Goal: Information Seeking & Learning: Learn about a topic

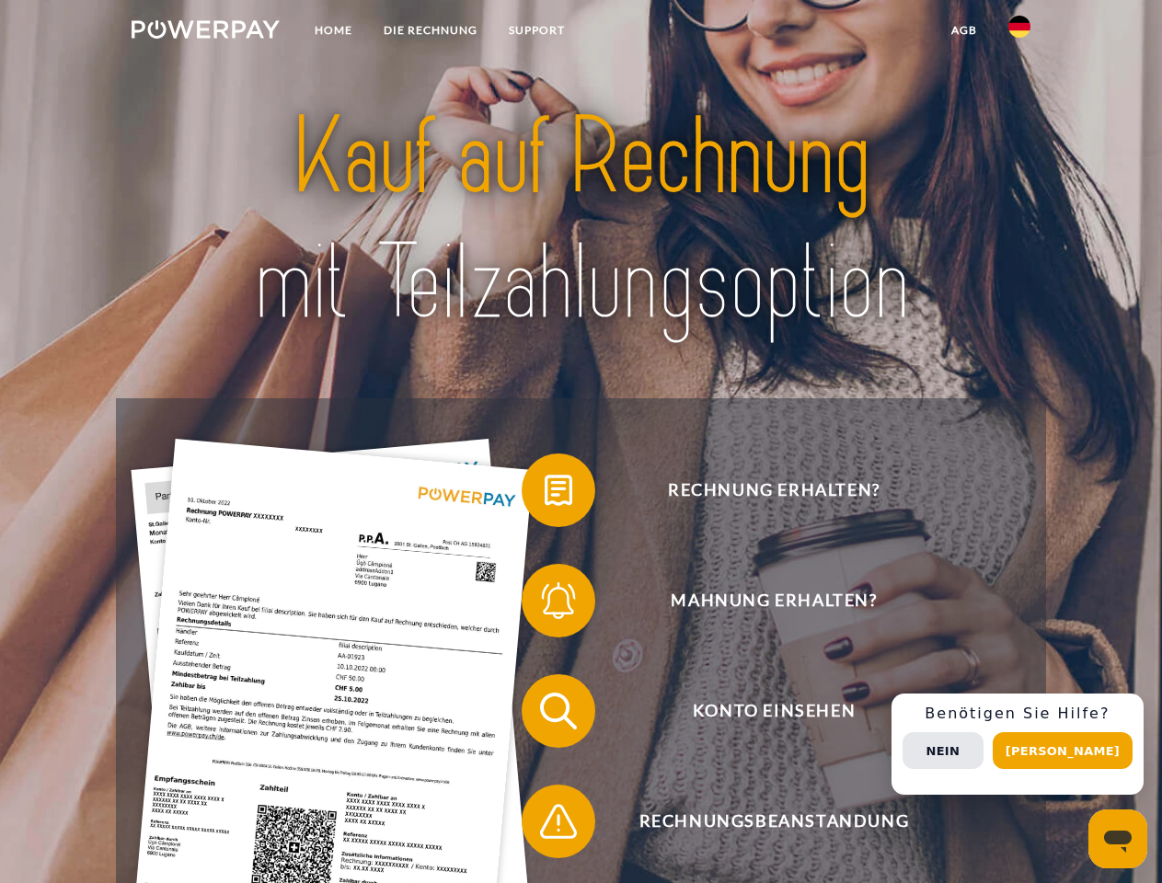
click at [205, 32] on img at bounding box center [206, 29] width 148 height 18
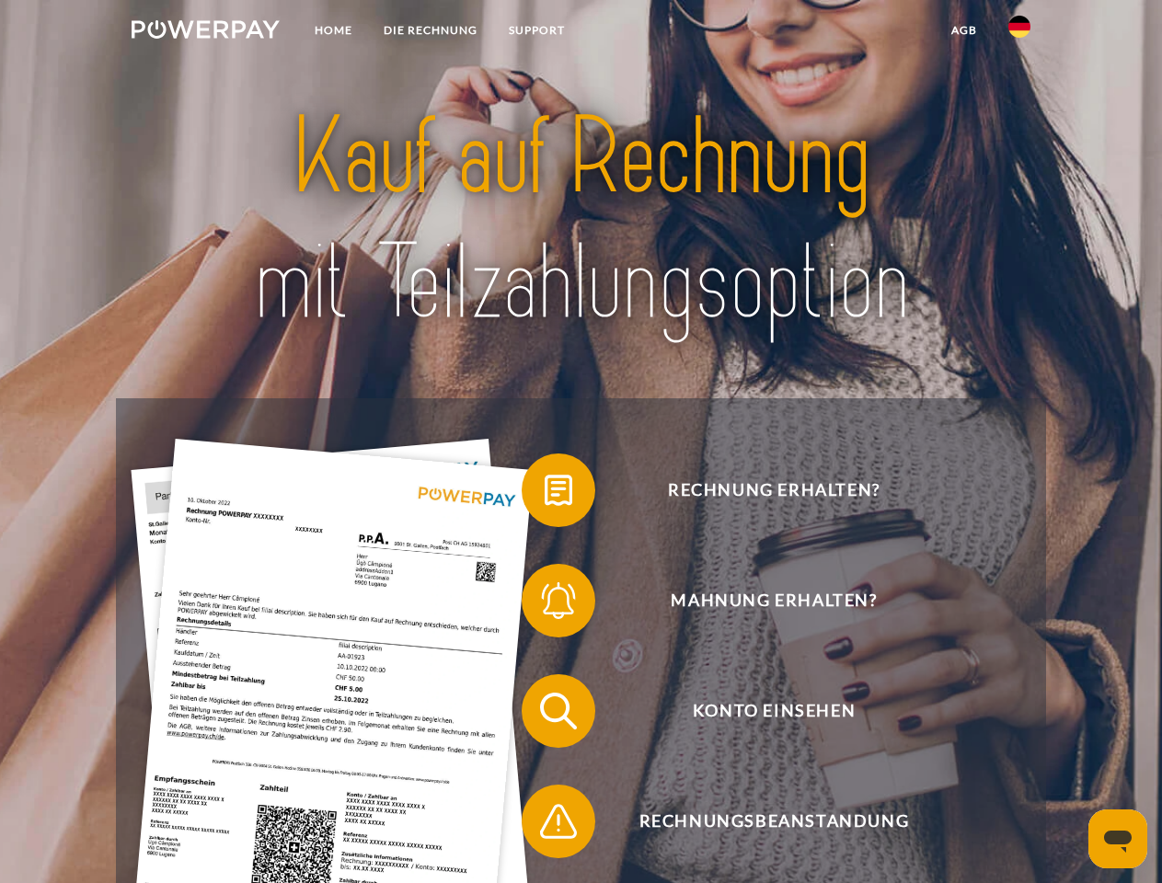
click at [1020, 32] on img at bounding box center [1020, 27] width 22 height 22
click at [964, 30] on link "agb" at bounding box center [964, 30] width 57 height 33
click at [545, 494] on span at bounding box center [531, 490] width 92 height 92
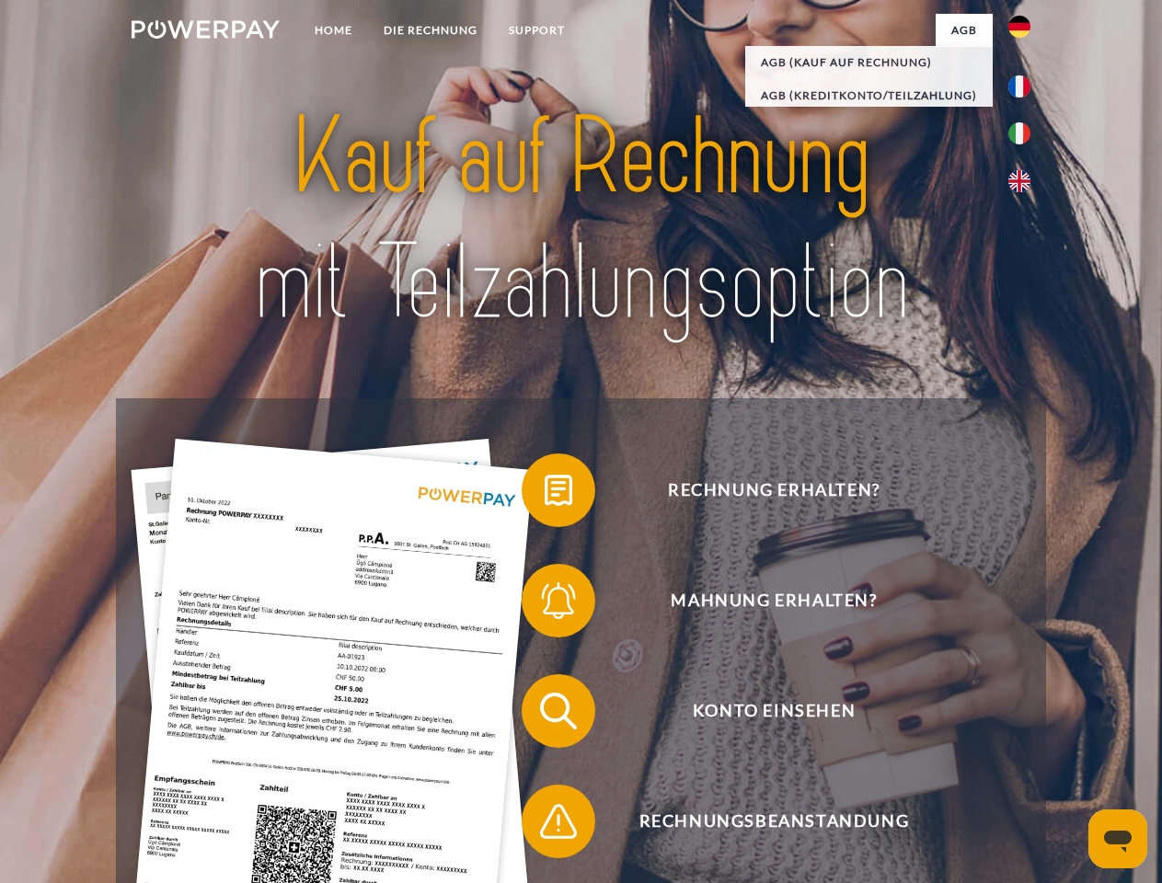
click at [545, 605] on span at bounding box center [531, 601] width 92 height 92
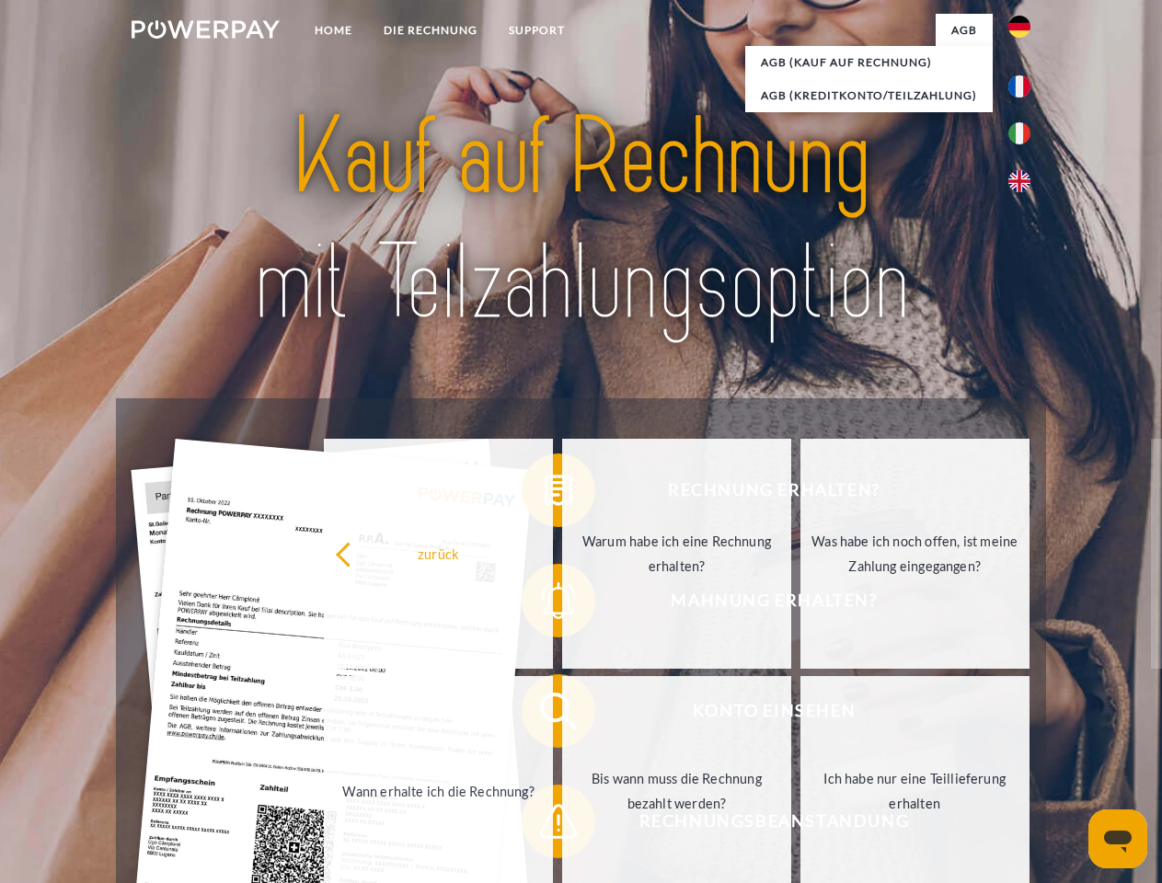
click at [562, 715] on link "Bis wann muss die Rechnung bezahlt werden?" at bounding box center [676, 791] width 229 height 230
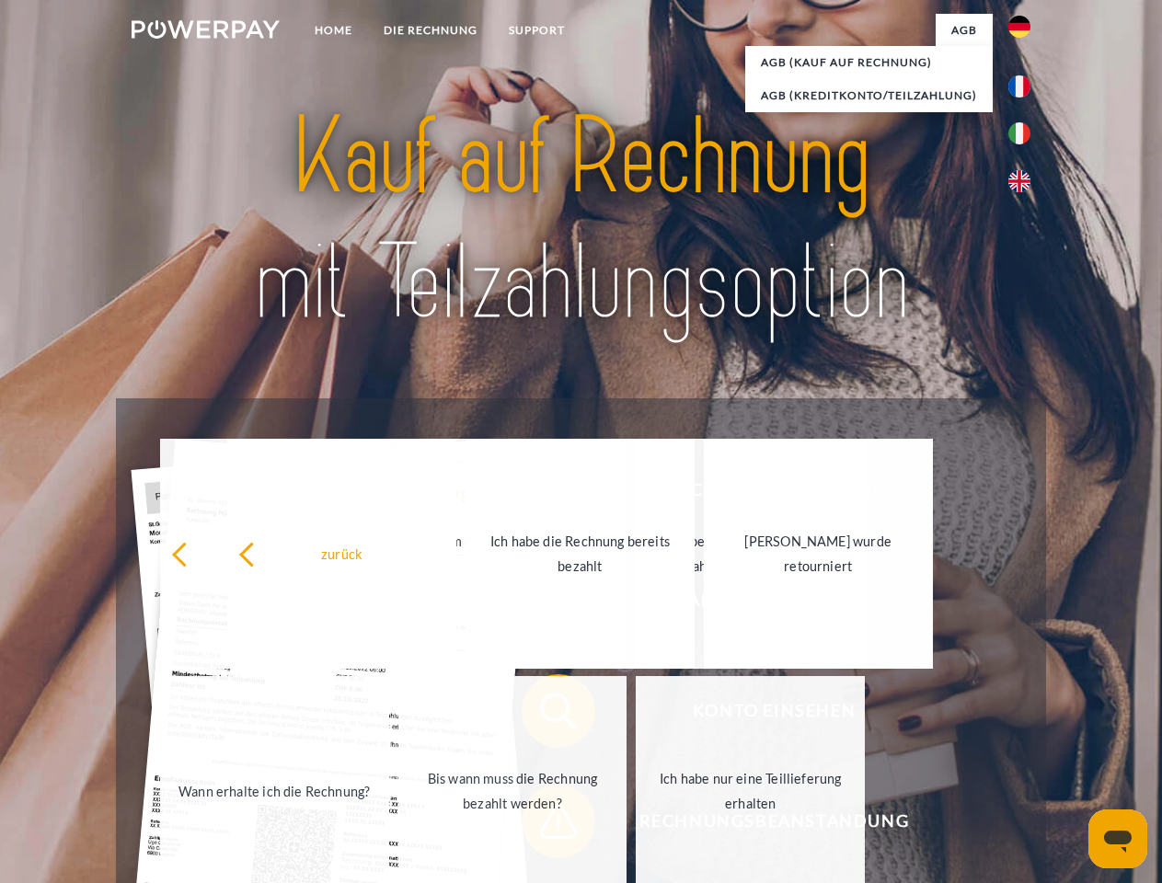
click at [545, 825] on span at bounding box center [531, 822] width 92 height 92
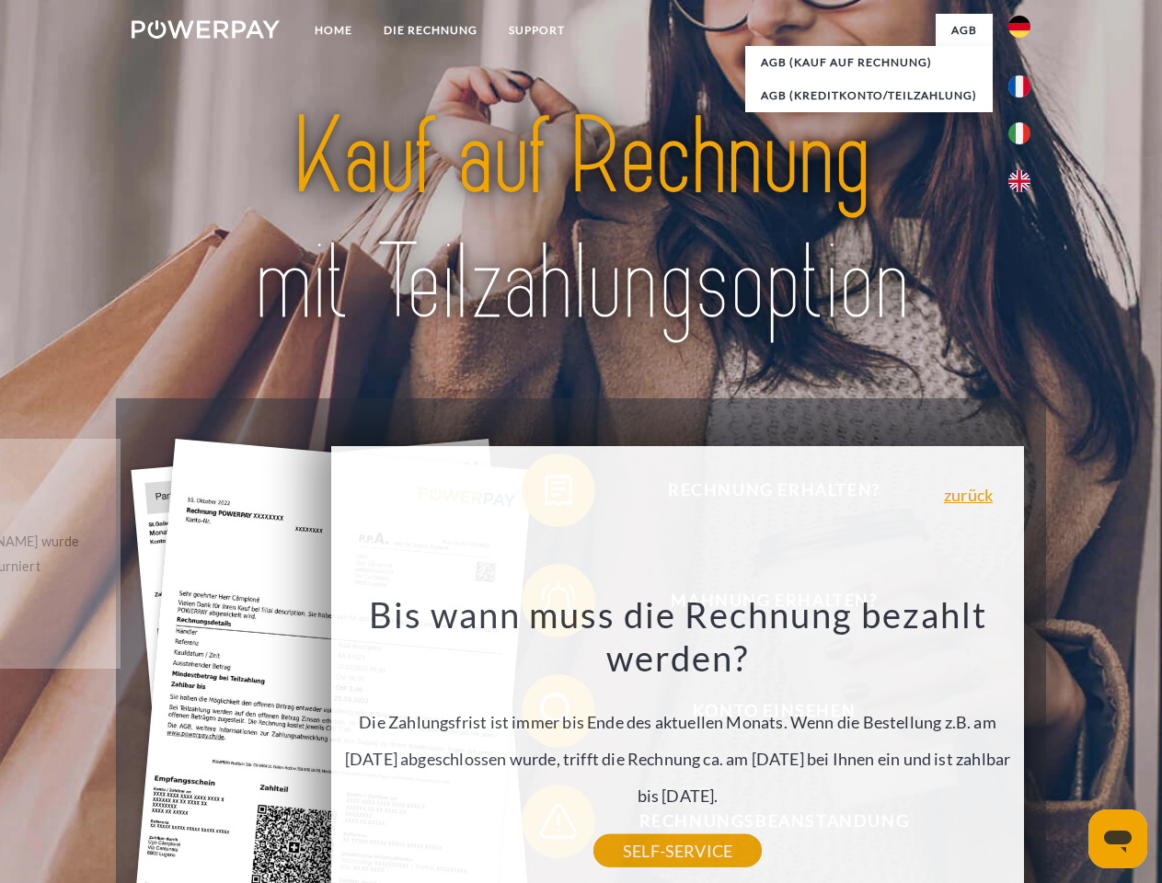
click at [1024, 745] on div "Rechnung erhalten? Mahnung erhalten? Konto einsehen" at bounding box center [580, 766] width 929 height 736
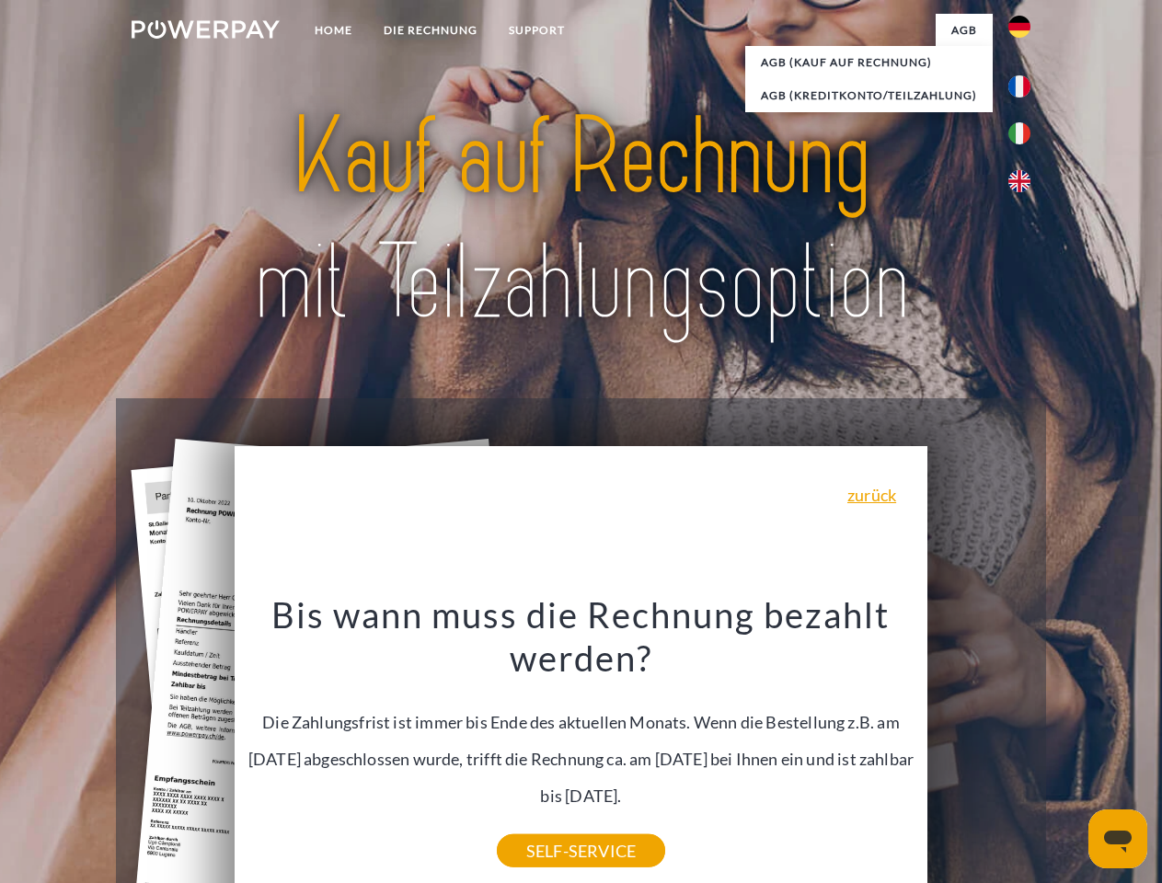
click at [979, 748] on span "Konto einsehen" at bounding box center [773, 712] width 451 height 74
click at [1069, 751] on header "Home DIE RECHNUNG SUPPORT" at bounding box center [581, 635] width 1162 height 1271
